Goal: Communication & Community: Answer question/provide support

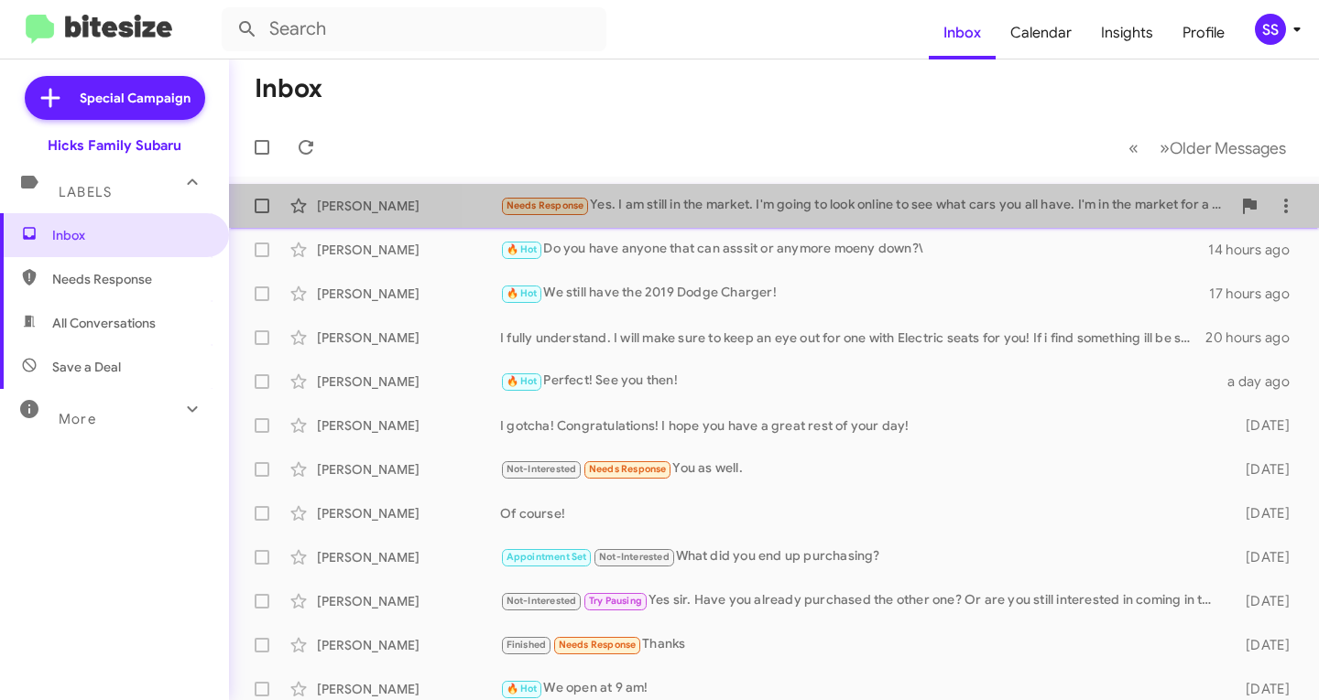
click at [776, 212] on div "Needs Response Yes. I am still in the market. I'm going to look online to see w…" at bounding box center [865, 205] width 731 height 21
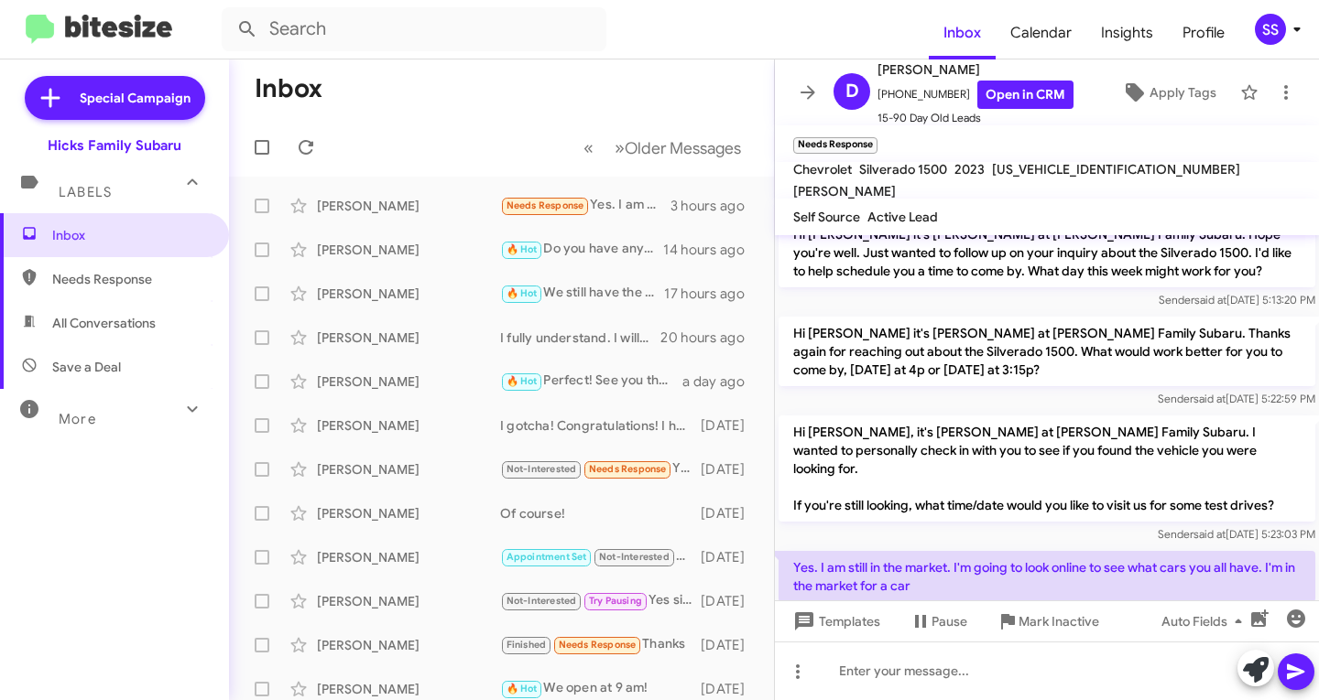
scroll to position [365, 0]
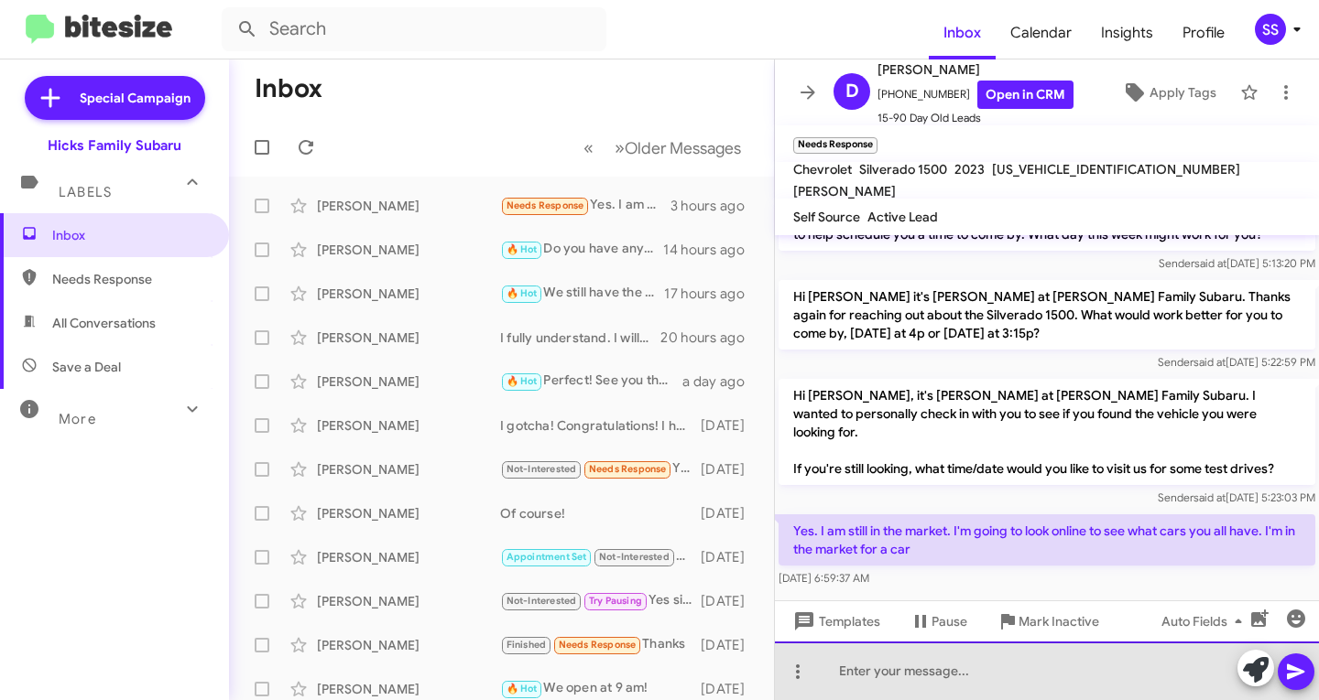
click at [900, 672] on div at bounding box center [1047, 671] width 544 height 59
click at [917, 674] on div "Perfect!" at bounding box center [1047, 671] width 544 height 59
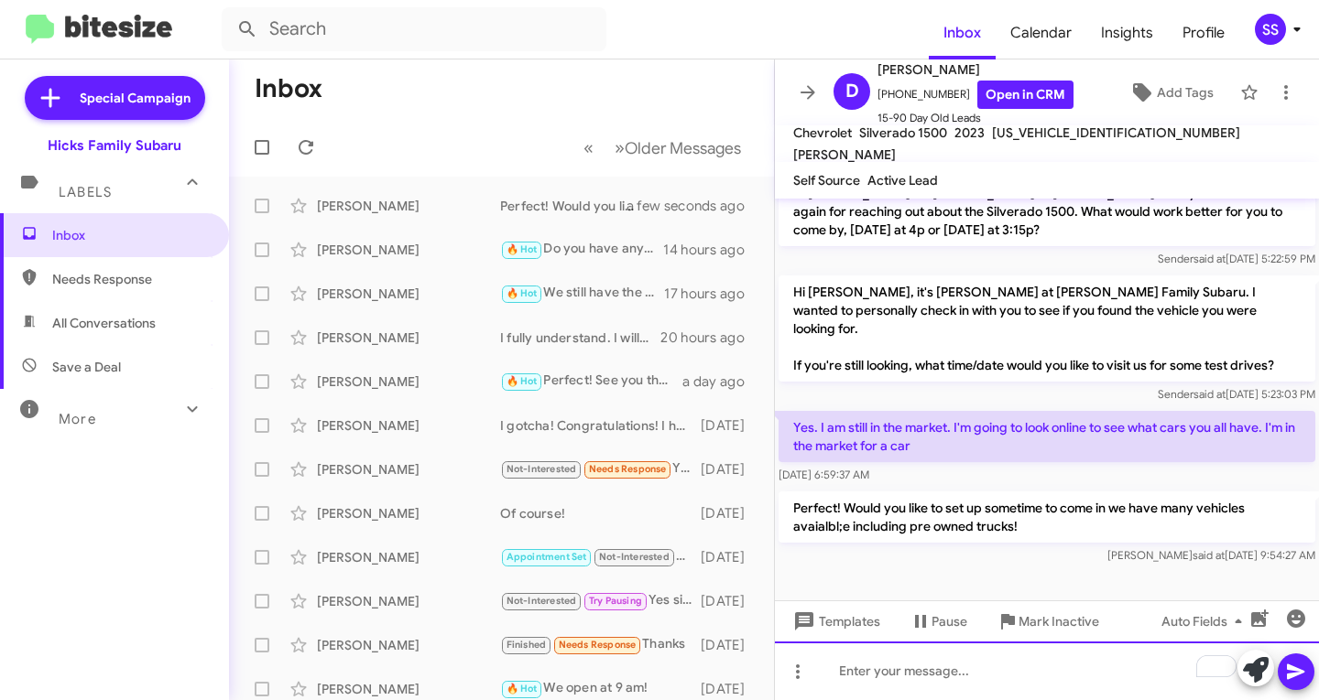
scroll to position [414, 0]
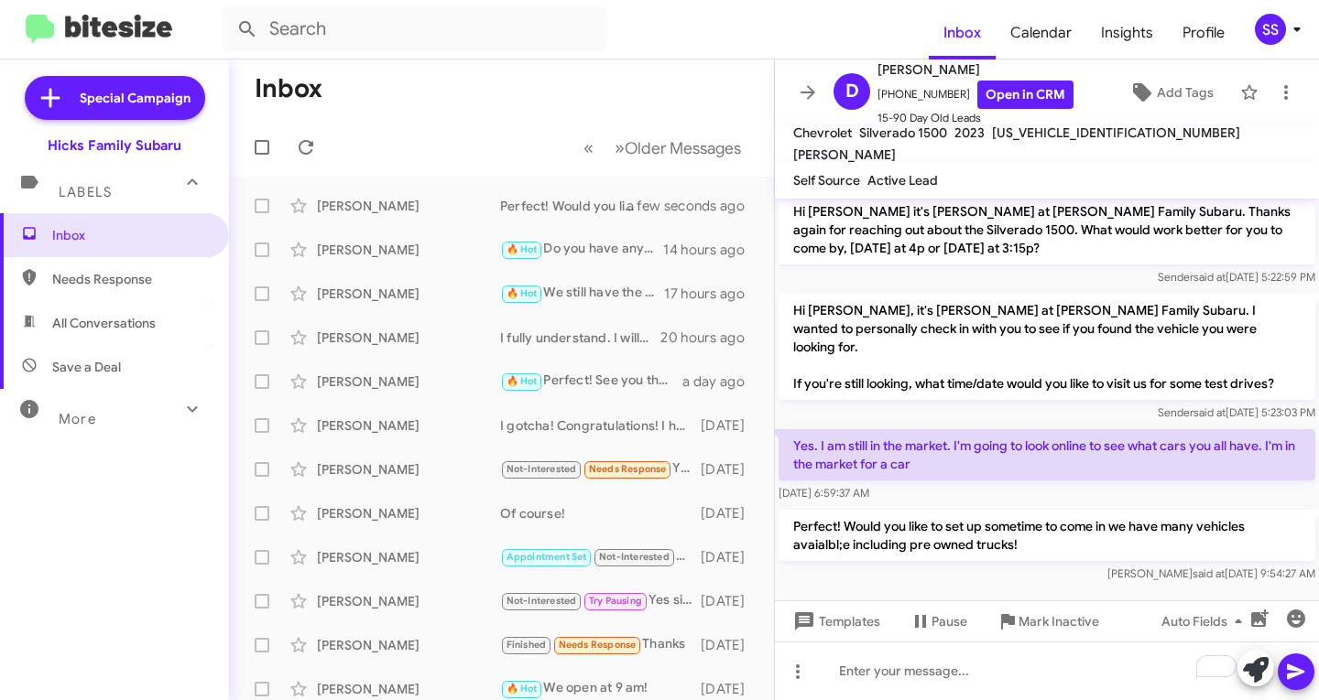
click at [142, 372] on span "Save a Deal" at bounding box center [114, 367] width 229 height 44
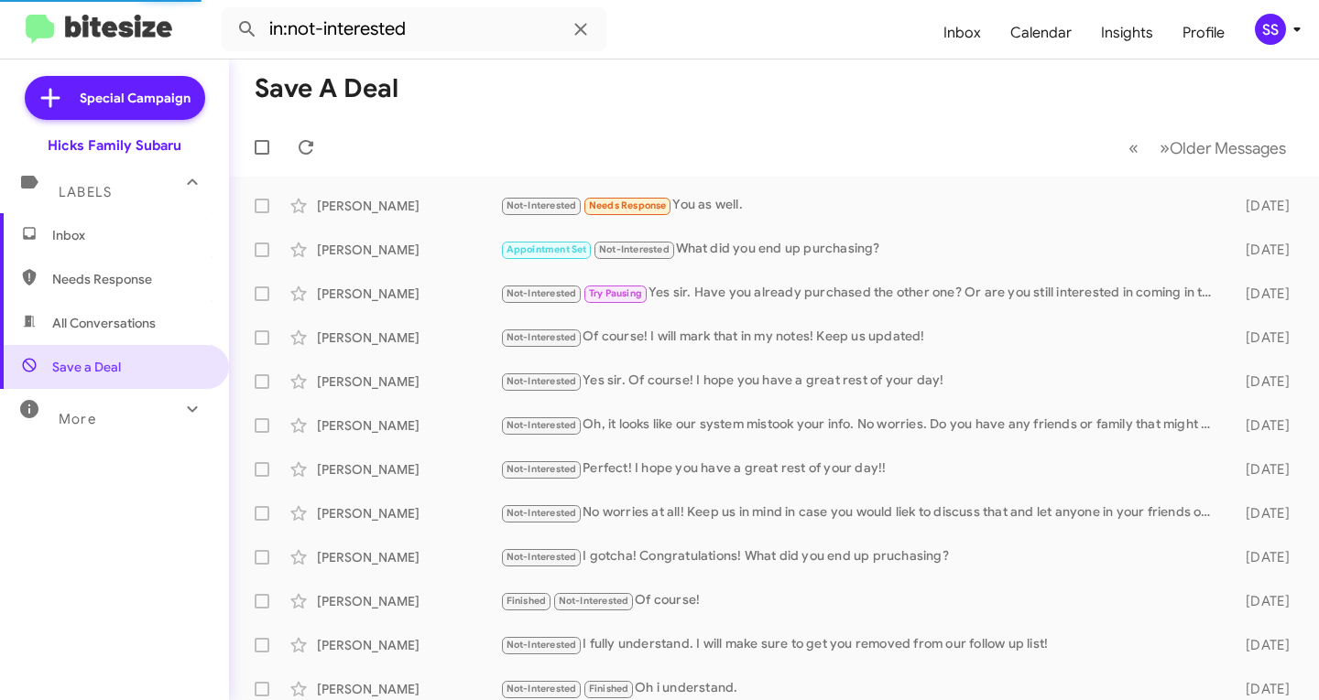
click at [154, 319] on span "All Conversations" at bounding box center [103, 323] width 103 height 18
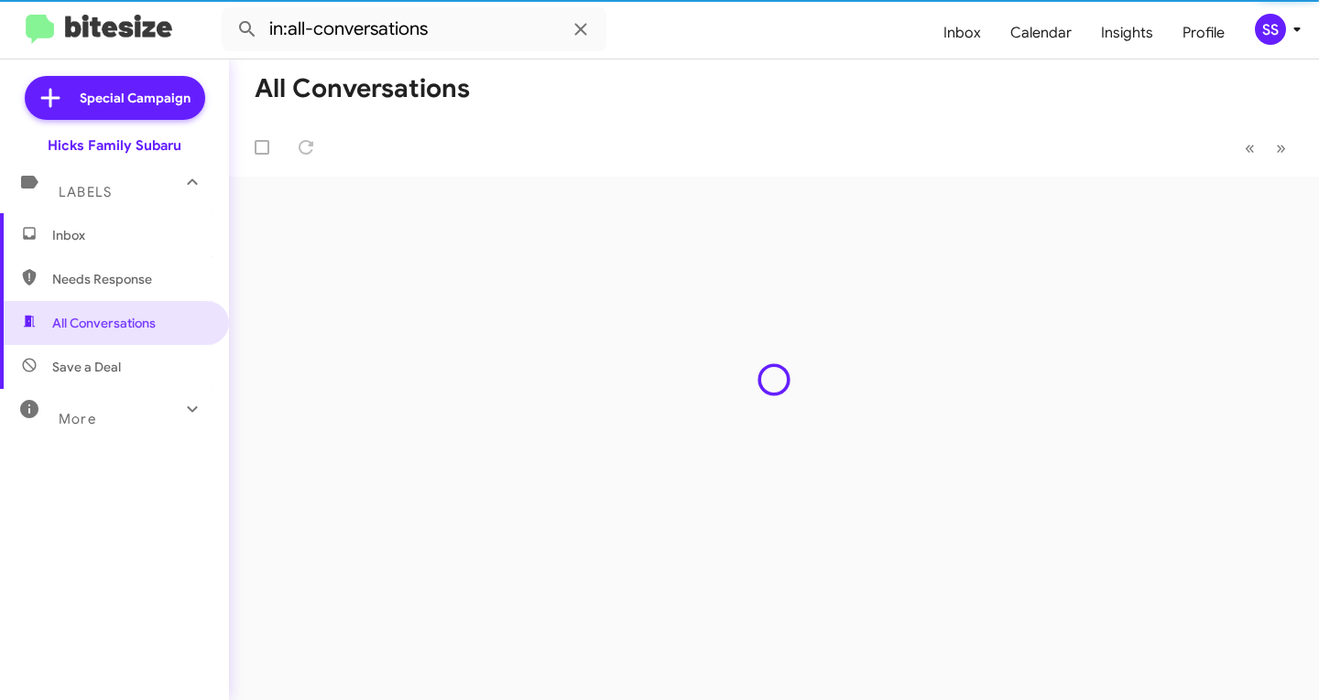
click at [165, 292] on span "Needs Response" at bounding box center [114, 279] width 229 height 44
type input "in:needs-response"
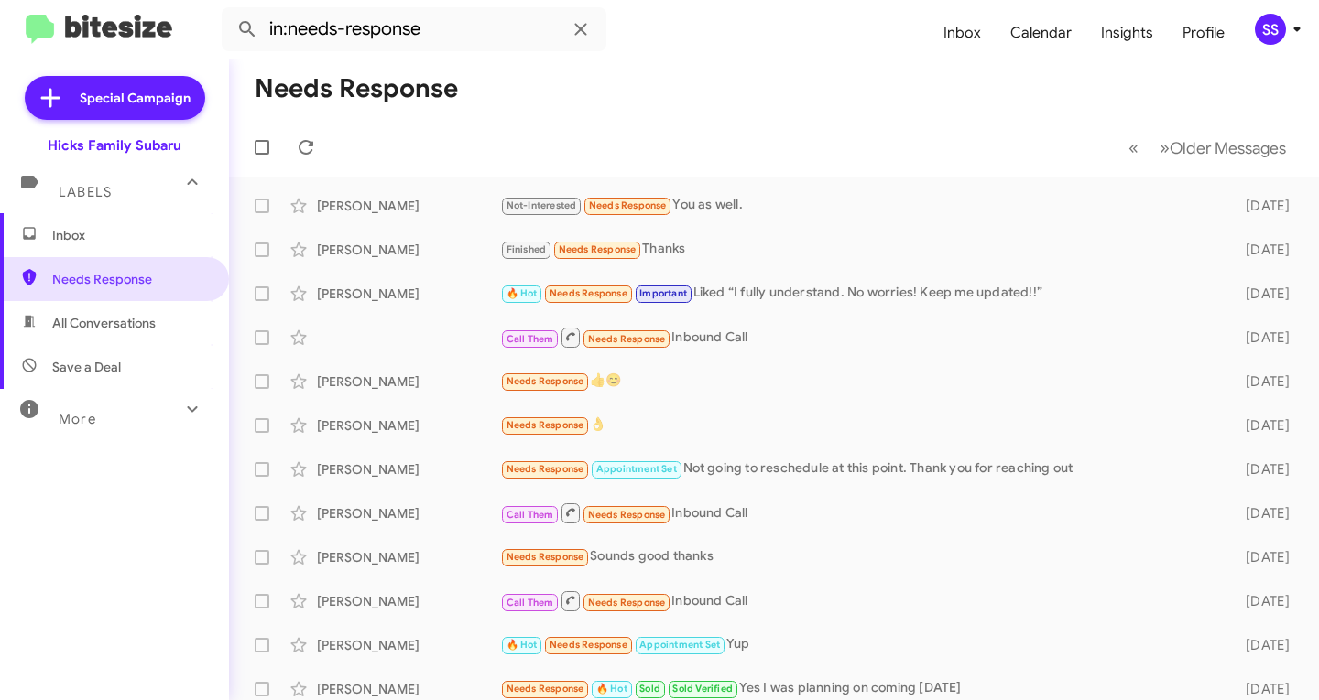
click at [146, 233] on span "Inbox" at bounding box center [130, 235] width 156 height 18
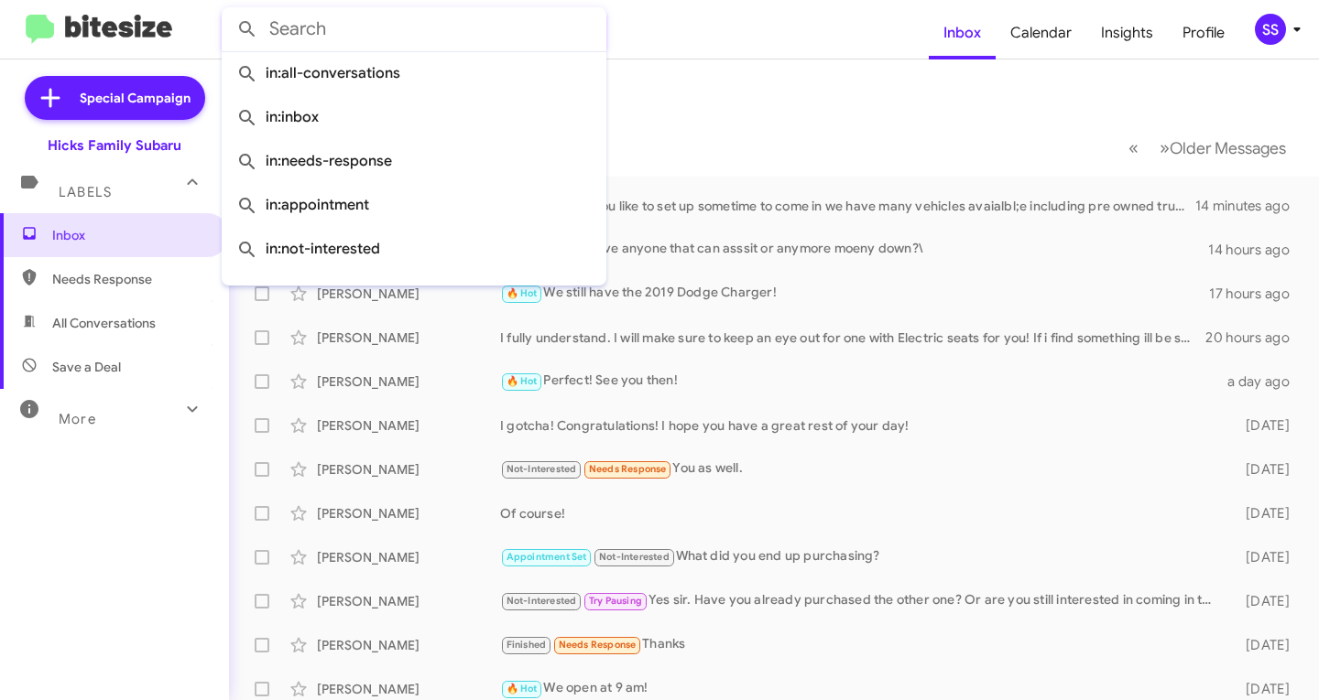
click at [450, 44] on input "text" at bounding box center [414, 29] width 385 height 44
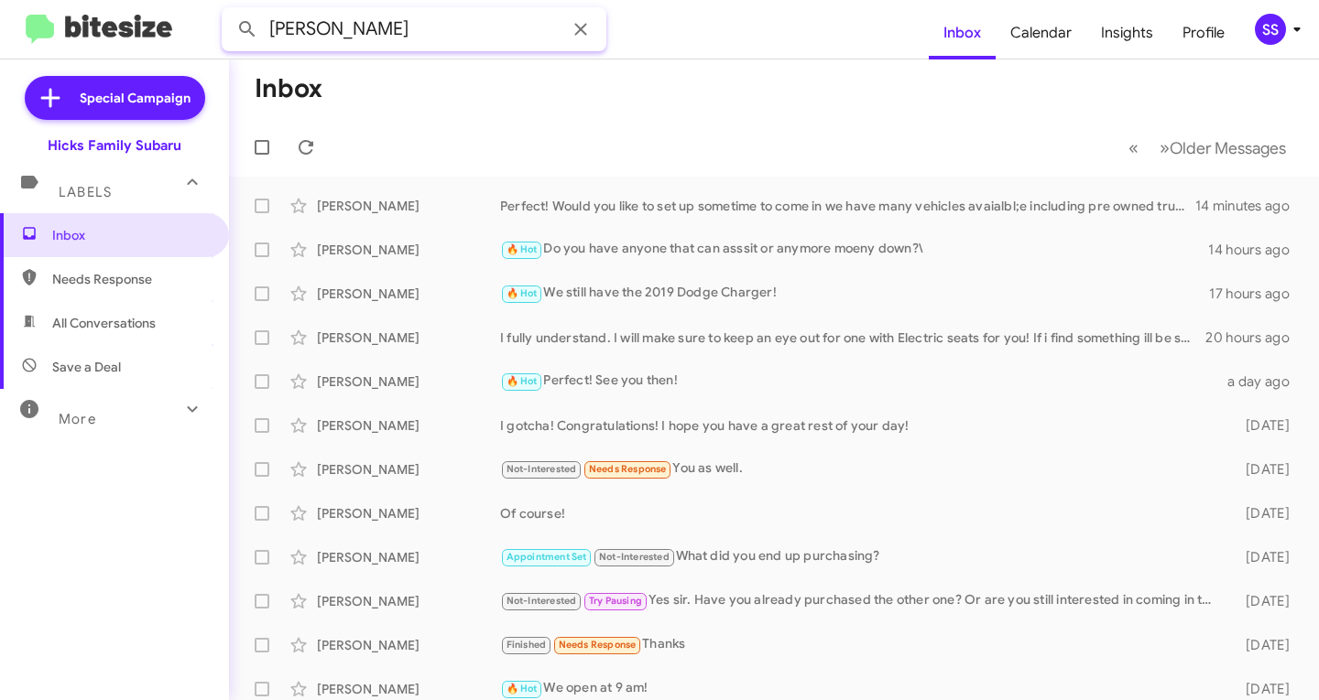
click at [229, 11] on button at bounding box center [247, 29] width 37 height 37
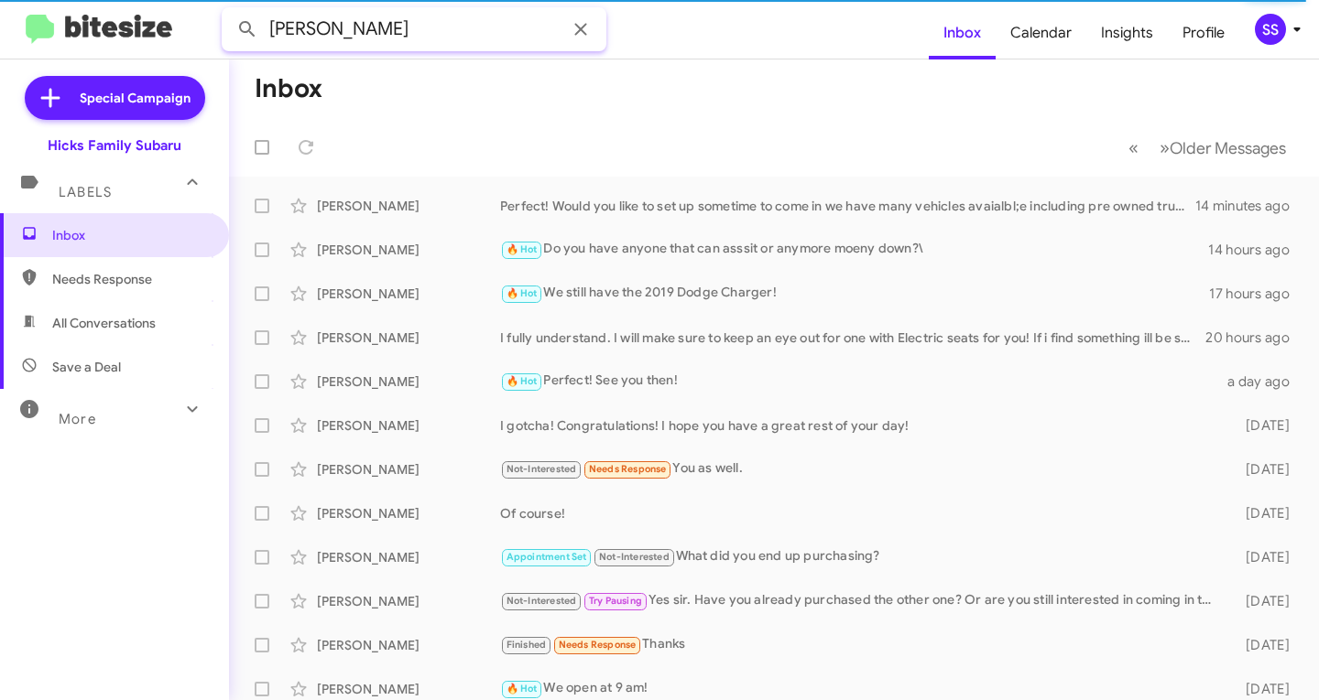
click at [482, 34] on input "[PERSON_NAME]" at bounding box center [414, 29] width 385 height 44
click at [229, 11] on button at bounding box center [247, 29] width 37 height 37
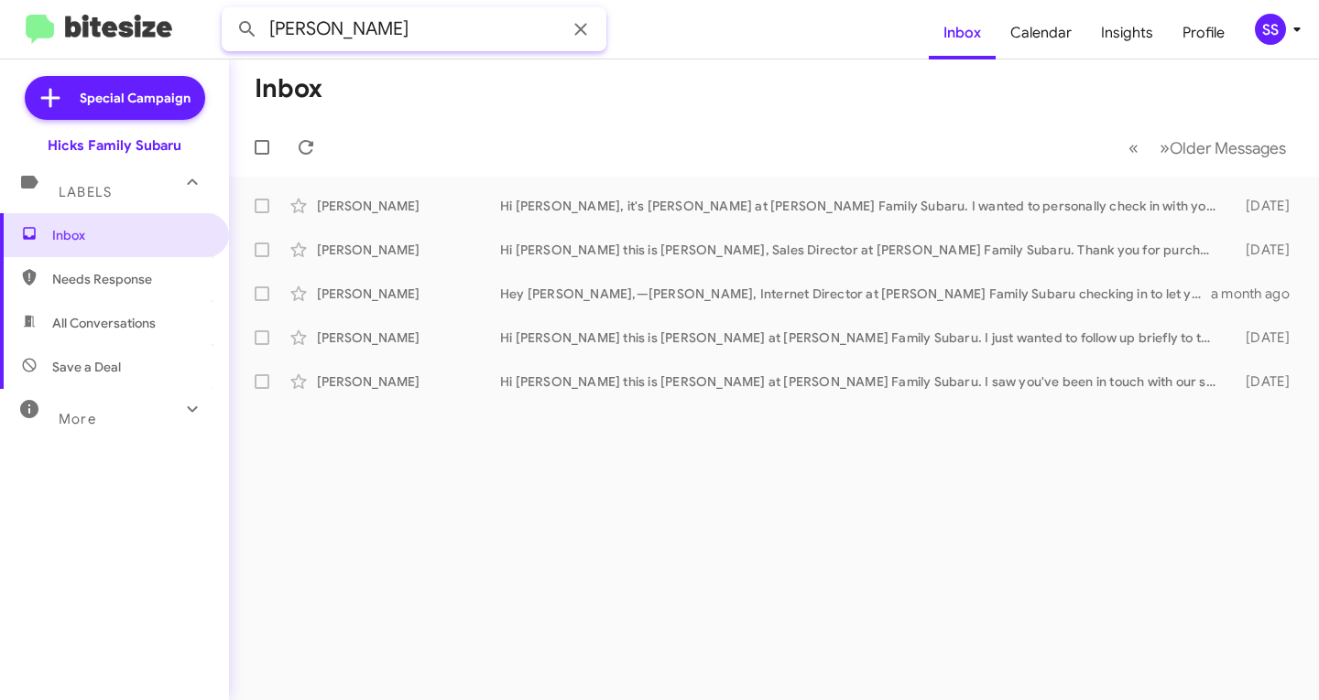
drag, startPoint x: 482, startPoint y: 34, endPoint x: 209, endPoint y: 34, distance: 272.9
click at [209, 34] on mat-toolbar "[PERSON_NAME] Inbox Calendar Insights Profile SS" at bounding box center [659, 29] width 1319 height 59
type input "3612326705"
click at [229, 11] on button at bounding box center [247, 29] width 37 height 37
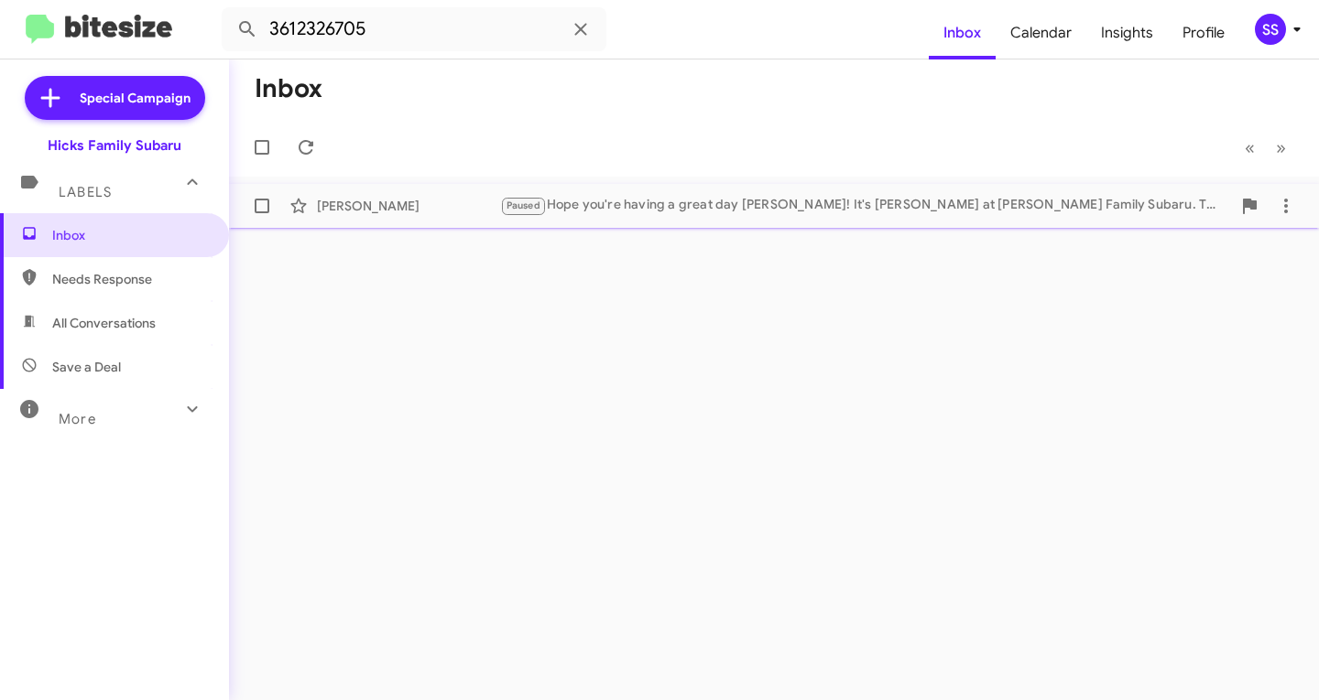
click at [667, 223] on div "[PERSON_NAME] Paused Hope you're having a great day [PERSON_NAME]! It's [PERSON…" at bounding box center [774, 206] width 1060 height 37
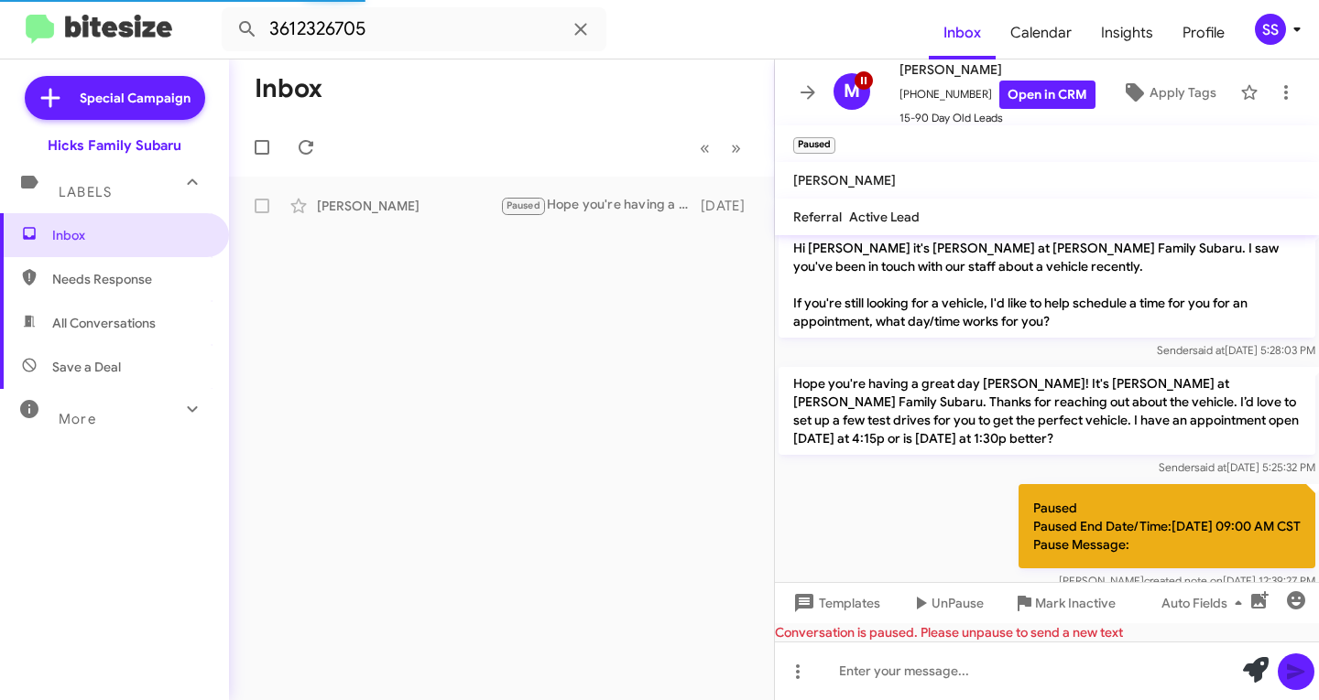
scroll to position [1454, 0]
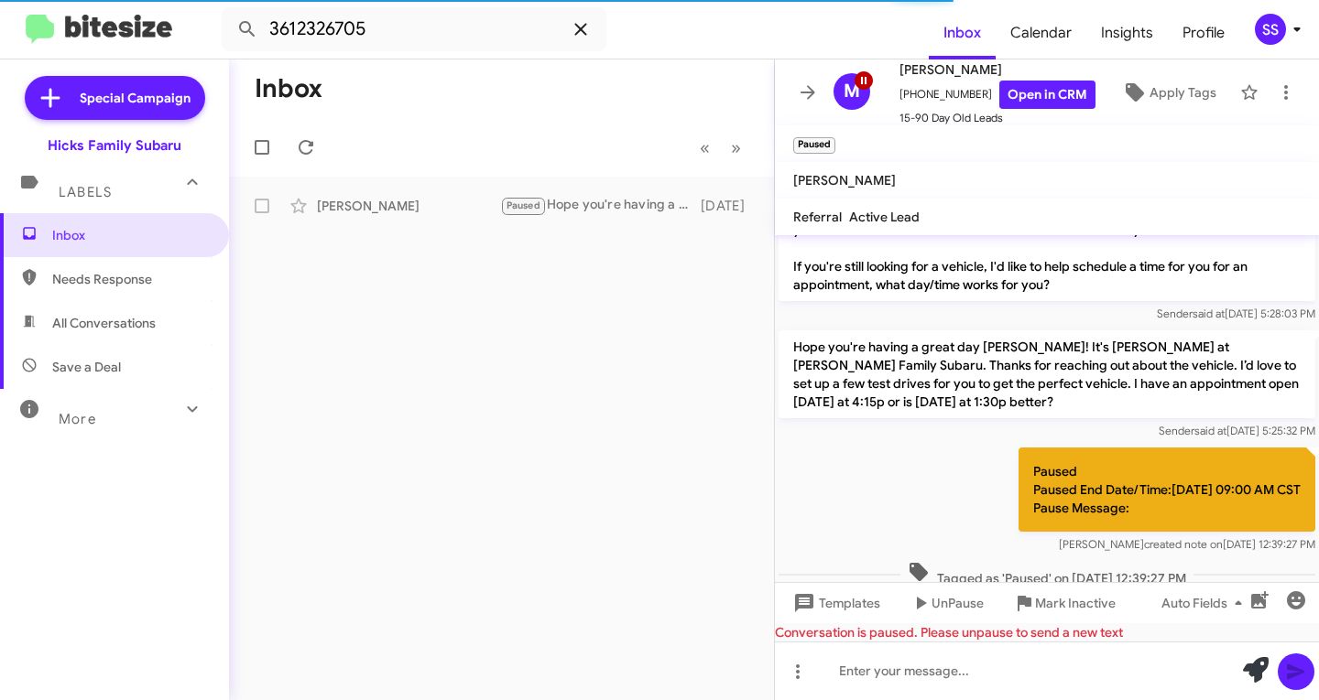
click at [584, 20] on icon at bounding box center [581, 29] width 22 height 22
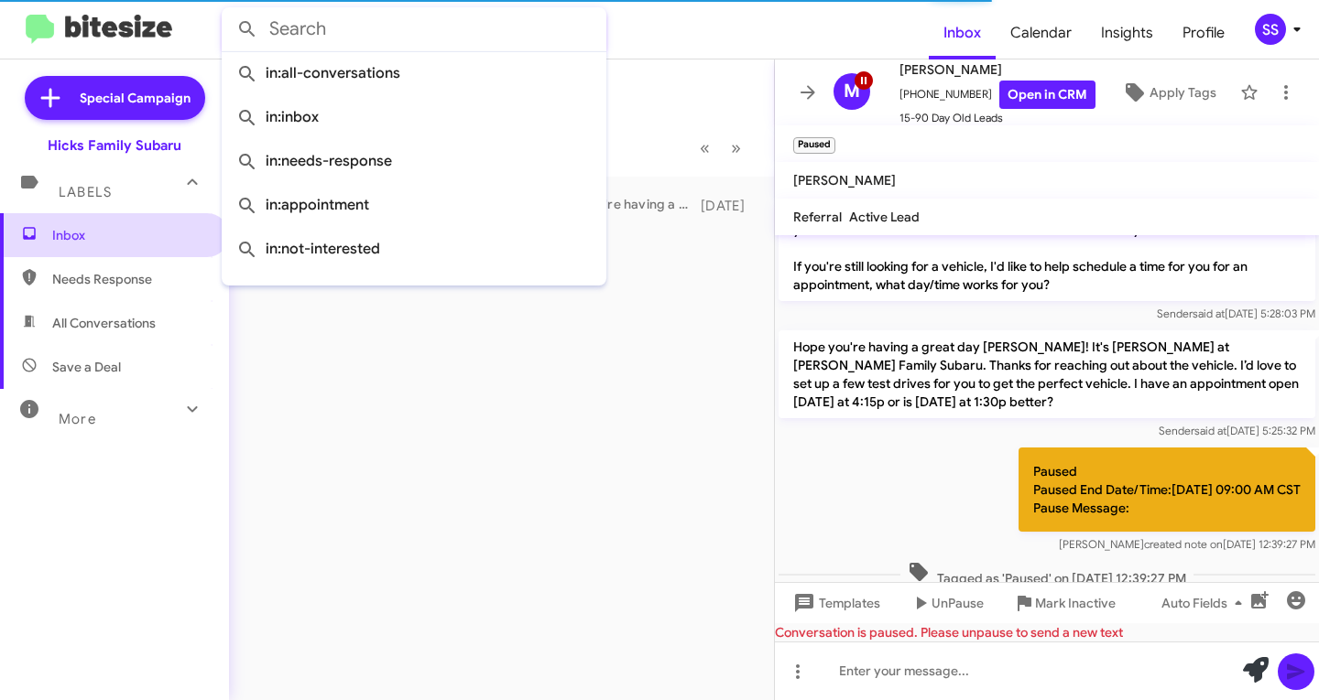
click at [103, 235] on span "Inbox" at bounding box center [130, 235] width 156 height 18
